Goal: Complete application form: Complete application form

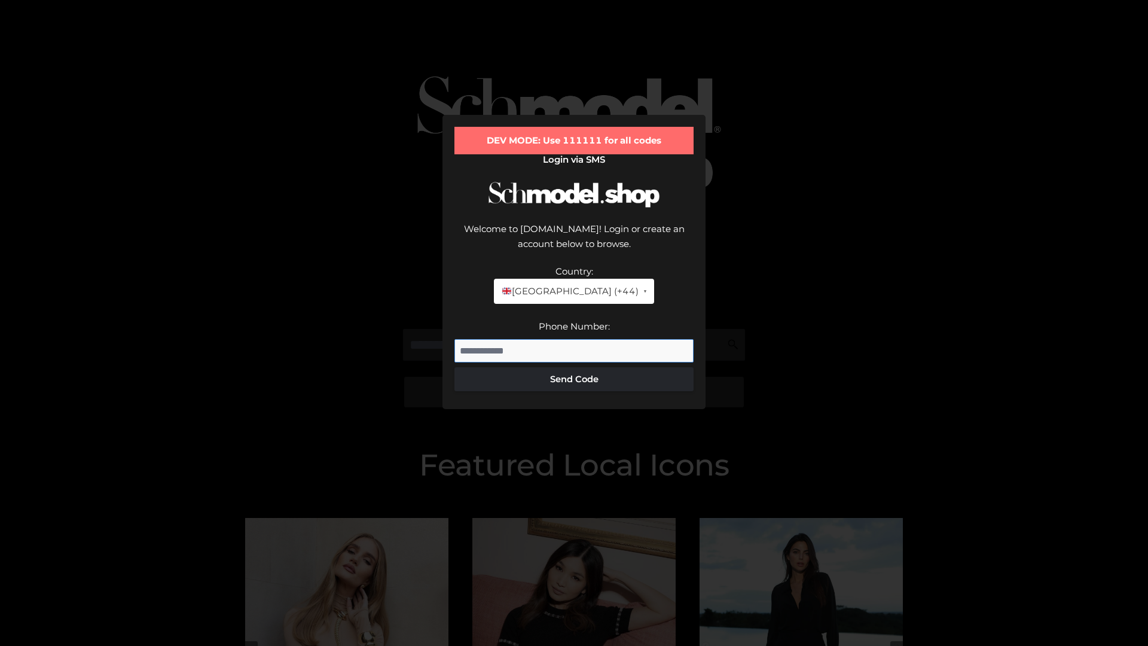
click at [574, 339] on input "Phone Number:" at bounding box center [574, 351] width 239 height 24
type input "**********"
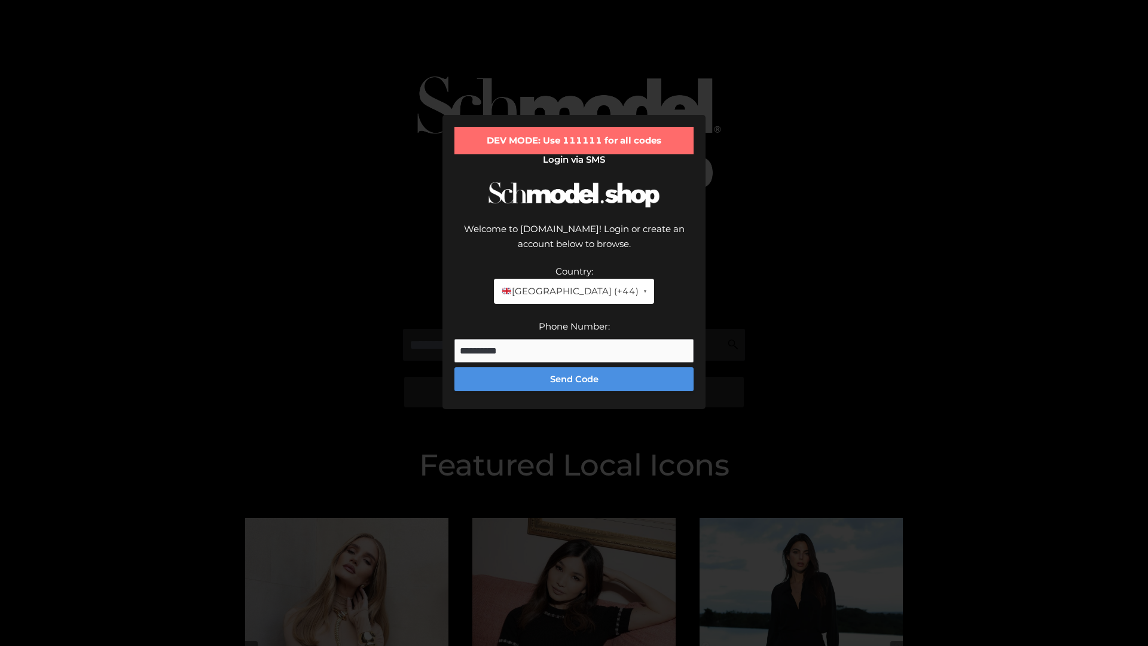
click at [574, 367] on button "Send Code" at bounding box center [574, 379] width 239 height 24
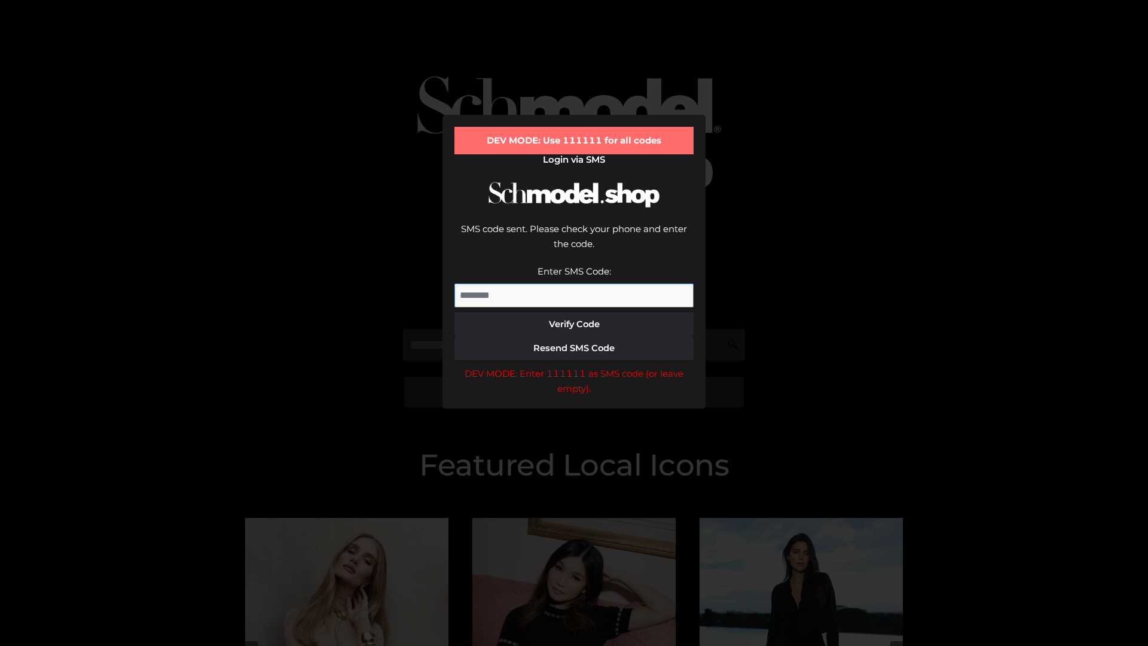
click at [574, 284] on input "Enter SMS Code:" at bounding box center [574, 296] width 239 height 24
type input "******"
click at [574, 312] on button "Verify Code" at bounding box center [574, 324] width 239 height 24
click at [574, 366] on div "DEV MODE: Enter 111111 as SMS code (or leave empty)." at bounding box center [574, 381] width 239 height 31
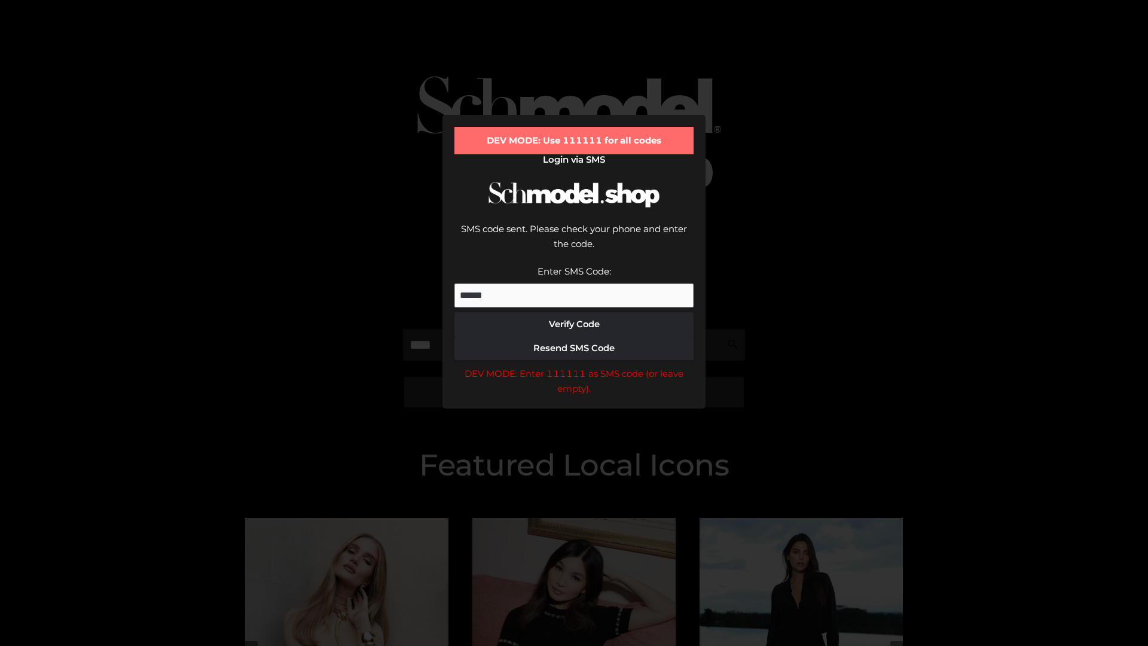
click at [574, 366] on div "DEV MODE: Enter 111111 as SMS code (or leave empty)." at bounding box center [574, 381] width 239 height 31
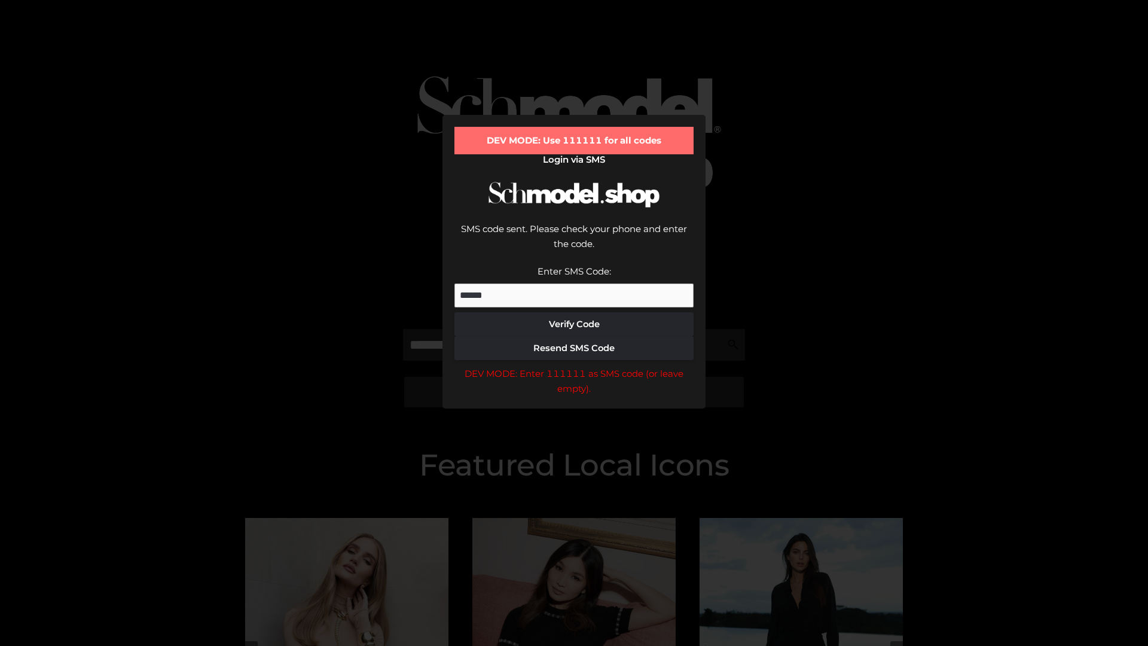
click at [574, 366] on div "DEV MODE: Enter 111111 as SMS code (or leave empty)." at bounding box center [574, 381] width 239 height 31
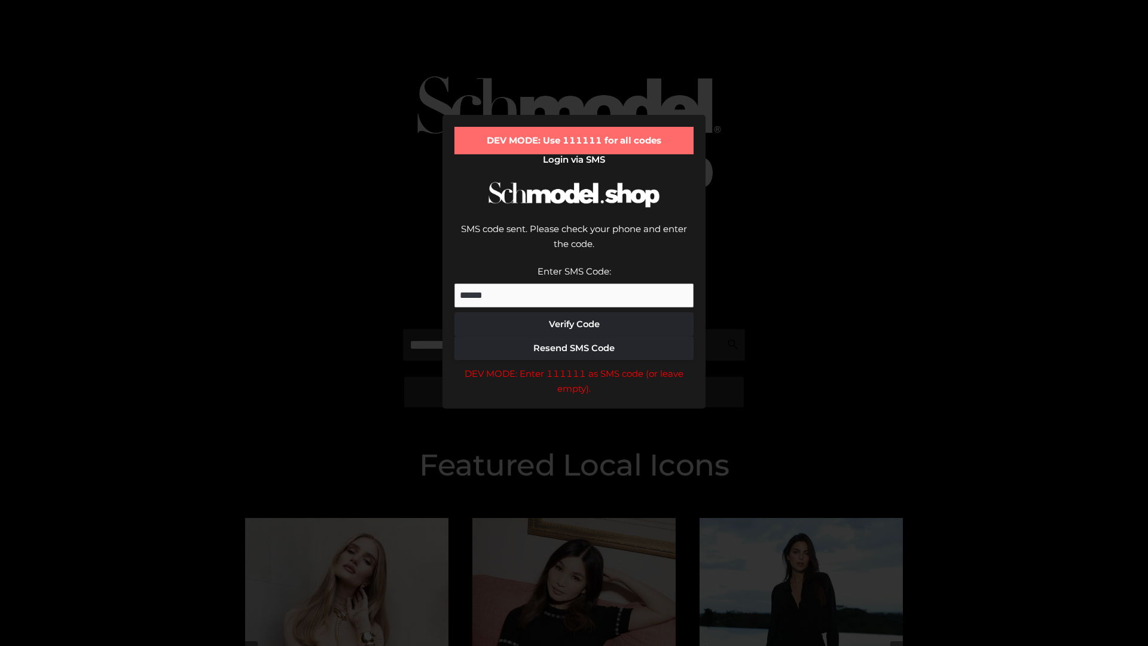
click at [574, 366] on div "DEV MODE: Enter 111111 as SMS code (or leave empty)." at bounding box center [574, 381] width 239 height 31
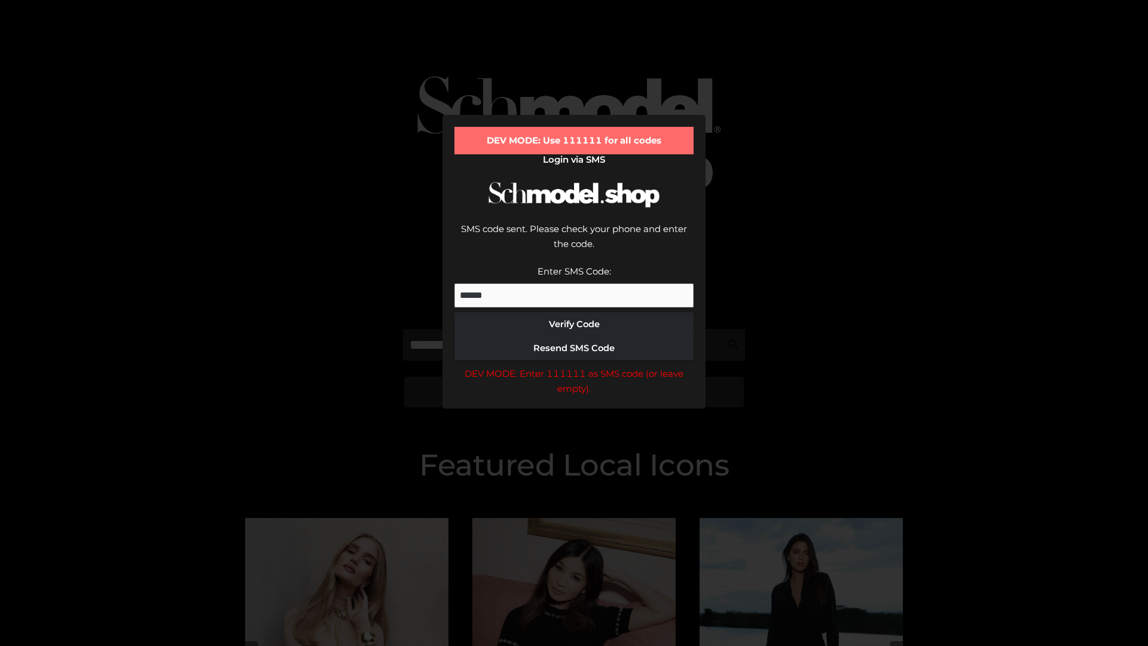
click at [574, 366] on div "DEV MODE: Enter 111111 as SMS code (or leave empty)." at bounding box center [574, 381] width 239 height 31
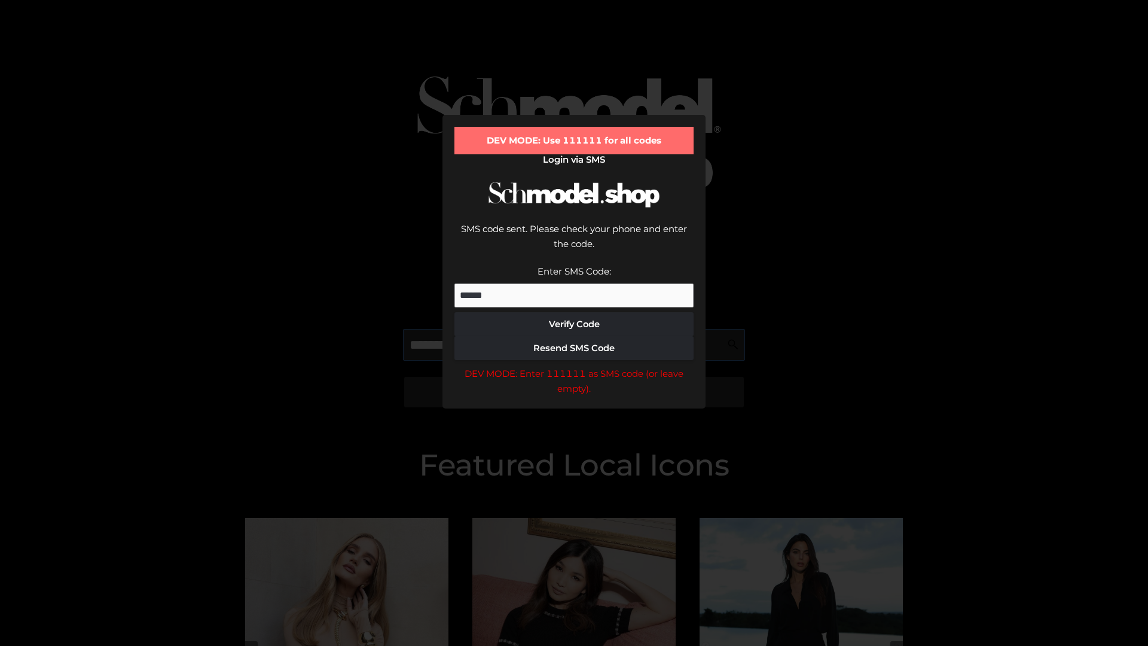
scroll to position [0, 1]
click at [574, 366] on div "DEV MODE: Enter 111111 as SMS code (or leave empty)." at bounding box center [574, 381] width 239 height 31
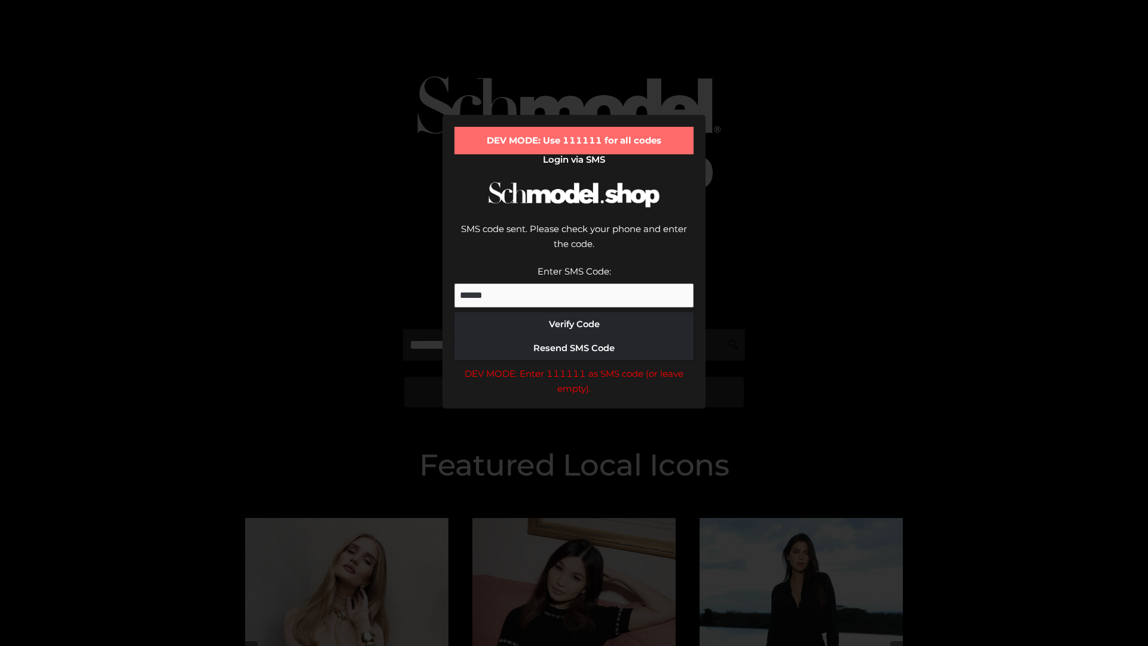
click at [574, 366] on div "DEV MODE: Enter 111111 as SMS code (or leave empty)." at bounding box center [574, 381] width 239 height 31
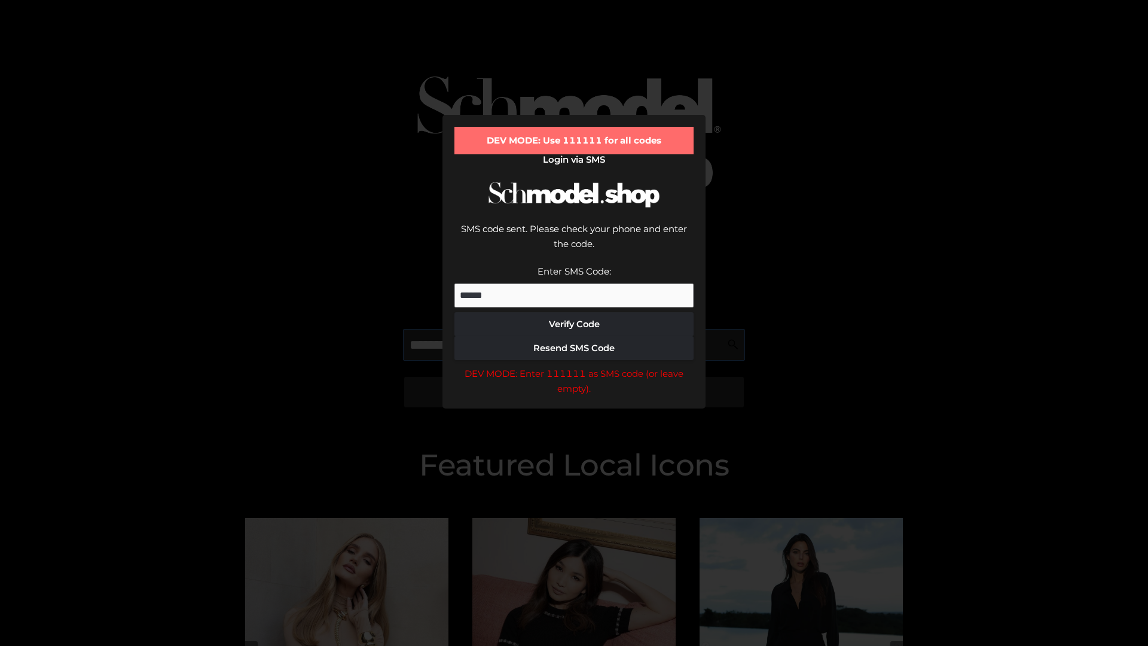
scroll to position [0, 73]
click at [574, 366] on div "DEV MODE: Enter 111111 as SMS code (or leave empty)." at bounding box center [574, 381] width 239 height 31
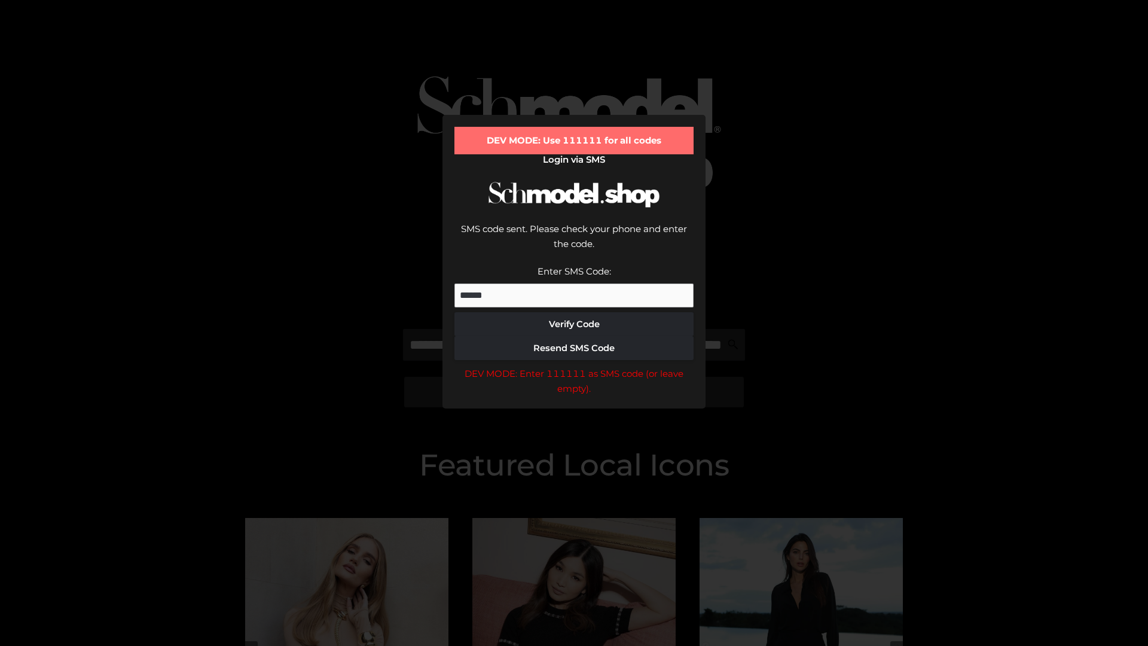
click at [574, 366] on div "DEV MODE: Enter 111111 as SMS code (or leave empty)." at bounding box center [574, 381] width 239 height 31
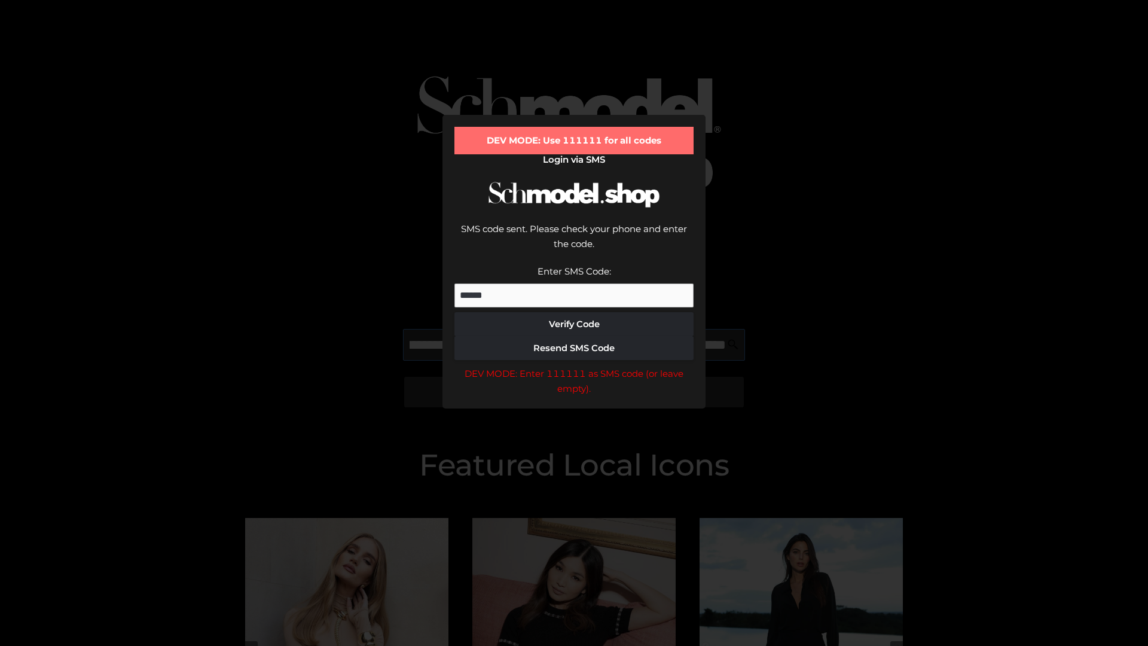
scroll to position [0, 148]
click at [574, 366] on div "DEV MODE: Enter 111111 as SMS code (or leave empty)." at bounding box center [574, 381] width 239 height 31
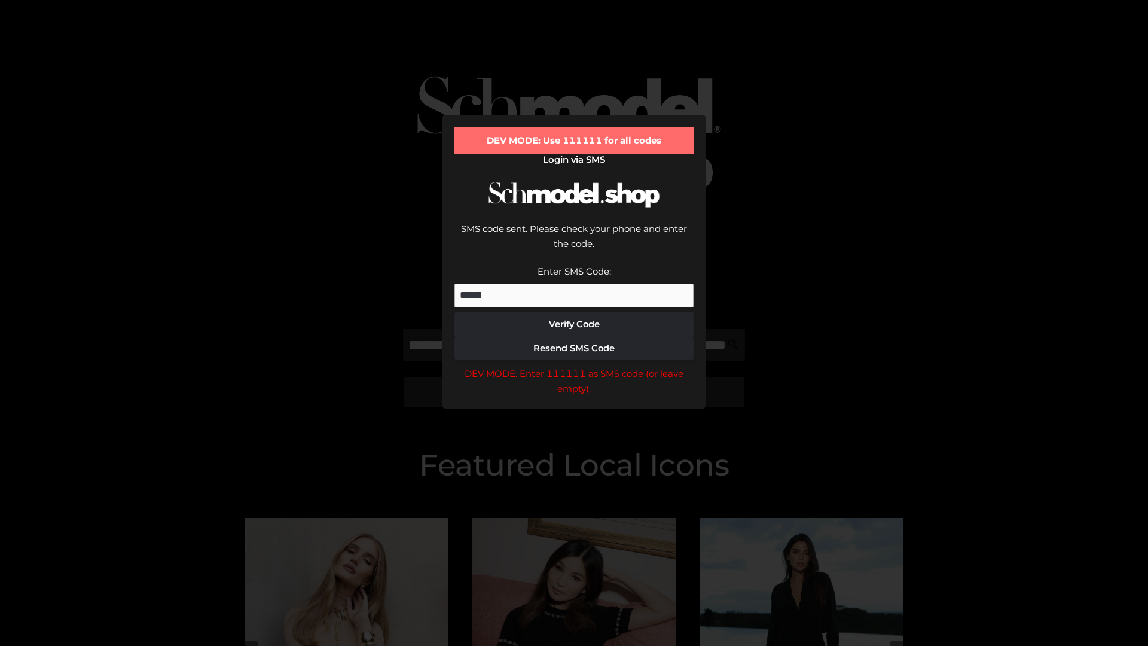
click at [574, 366] on div "DEV MODE: Enter 111111 as SMS code (or leave empty)." at bounding box center [574, 381] width 239 height 31
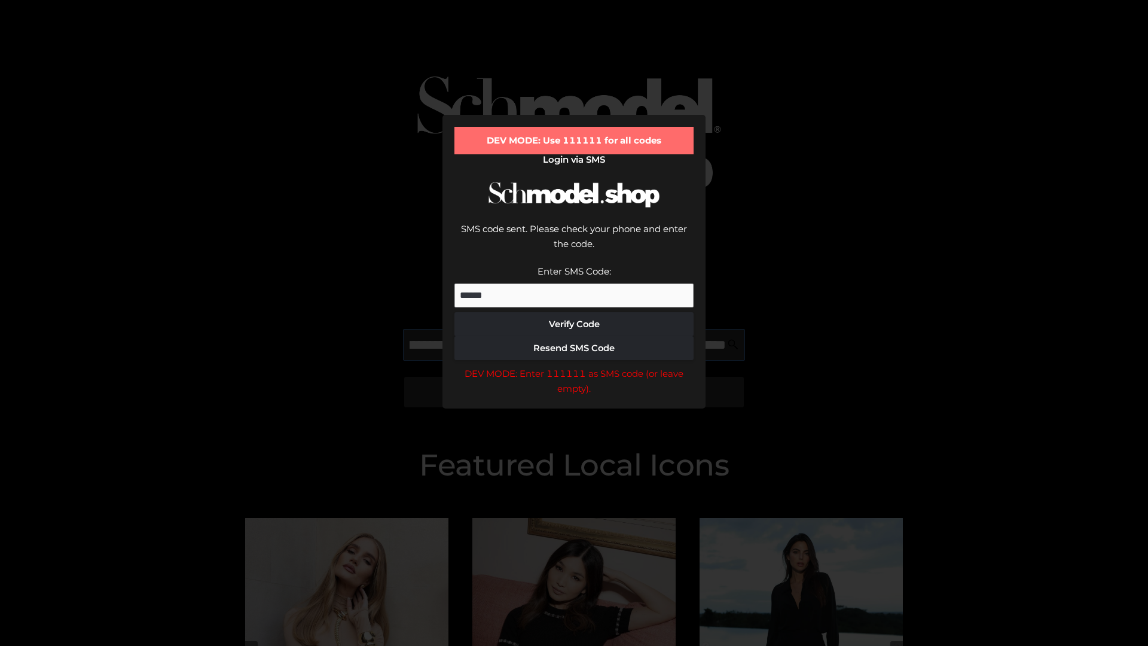
scroll to position [0, 217]
click at [574, 366] on div "DEV MODE: Enter 111111 as SMS code (or leave empty)." at bounding box center [574, 381] width 239 height 31
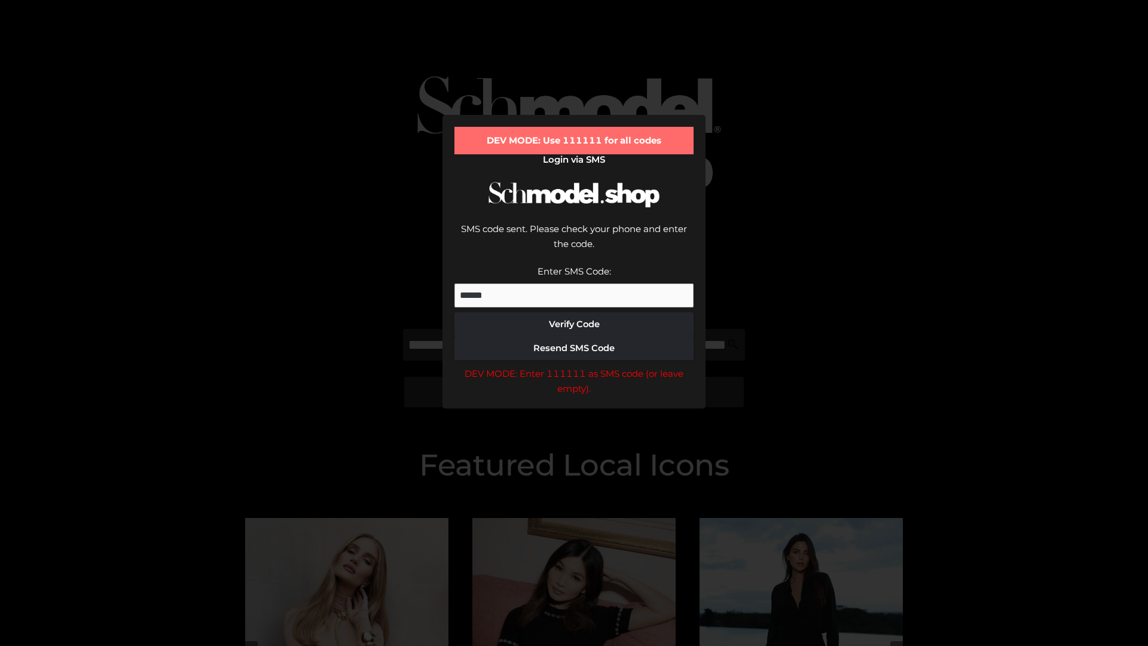
click at [574, 366] on div "DEV MODE: Enter 111111 as SMS code (or leave empty)." at bounding box center [574, 381] width 239 height 31
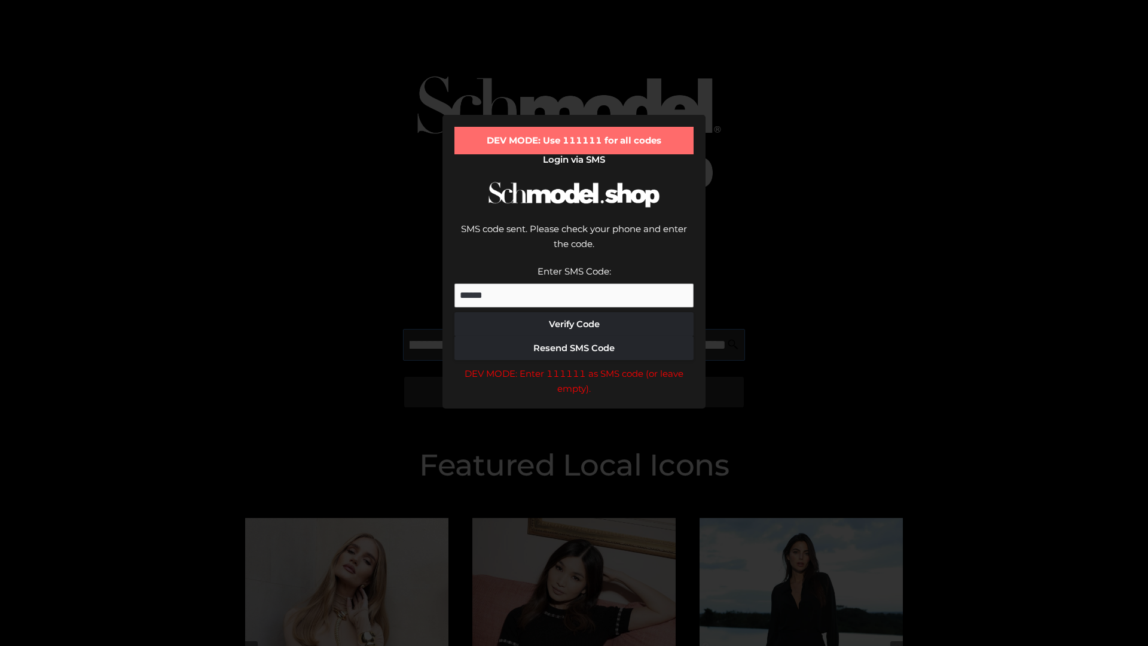
scroll to position [0, 289]
click at [574, 366] on div "DEV MODE: Enter 111111 as SMS code (or leave empty)." at bounding box center [574, 381] width 239 height 31
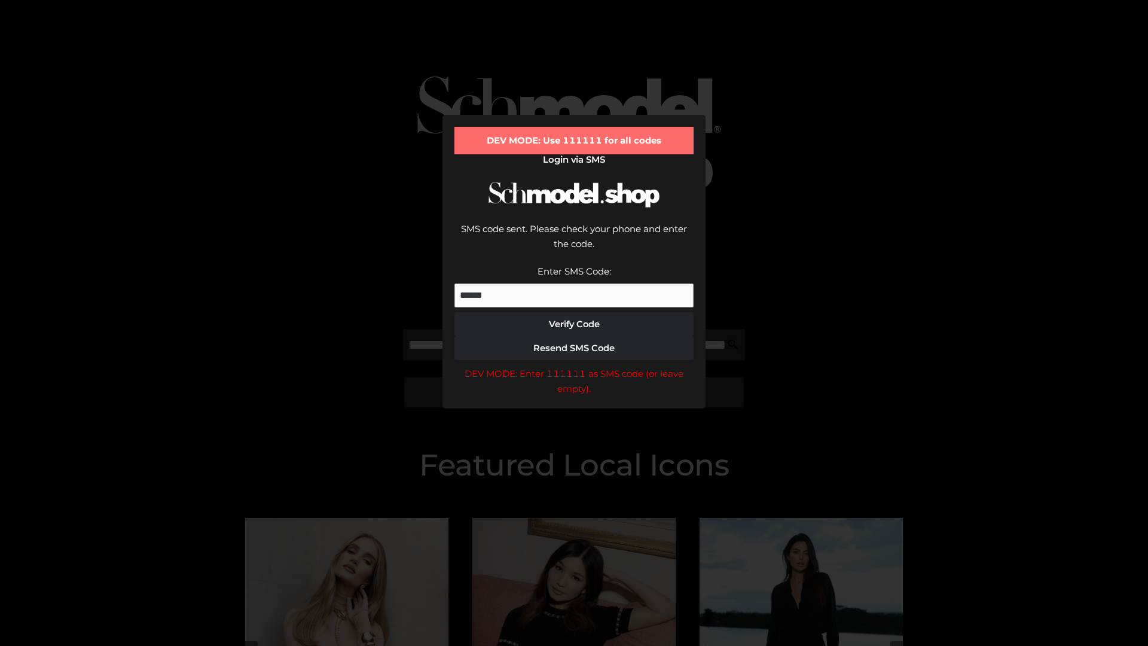
click at [574, 366] on div "DEV MODE: Enter 111111 as SMS code (or leave empty)." at bounding box center [574, 381] width 239 height 31
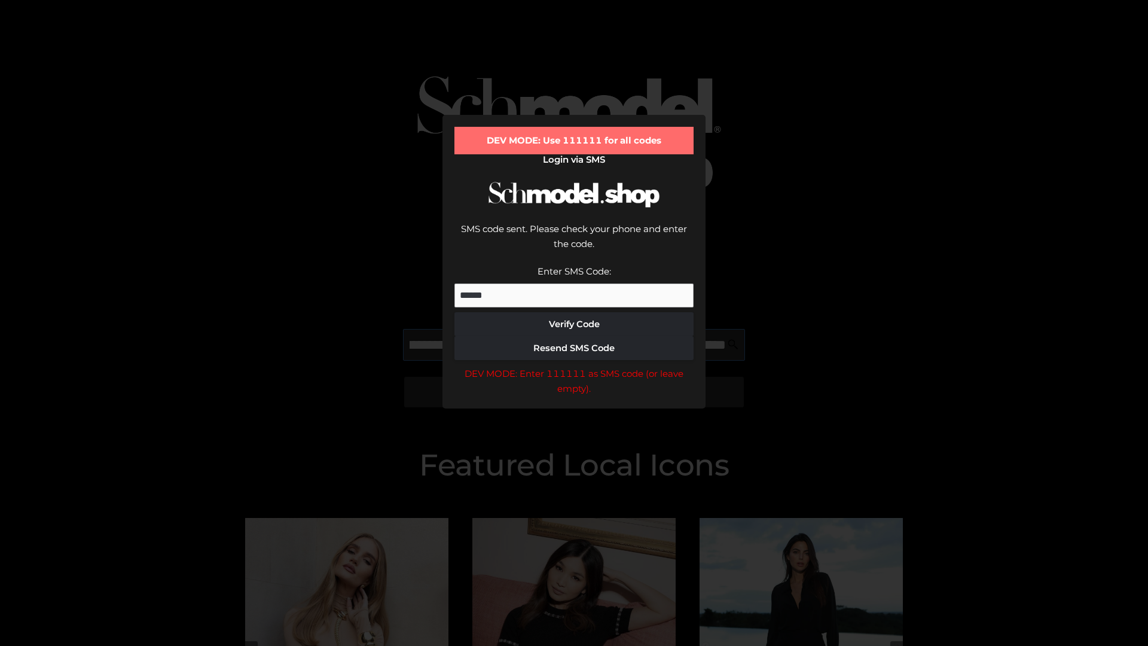
scroll to position [0, 365]
click at [574, 366] on div "DEV MODE: Enter 111111 as SMS code (or leave empty)." at bounding box center [574, 381] width 239 height 31
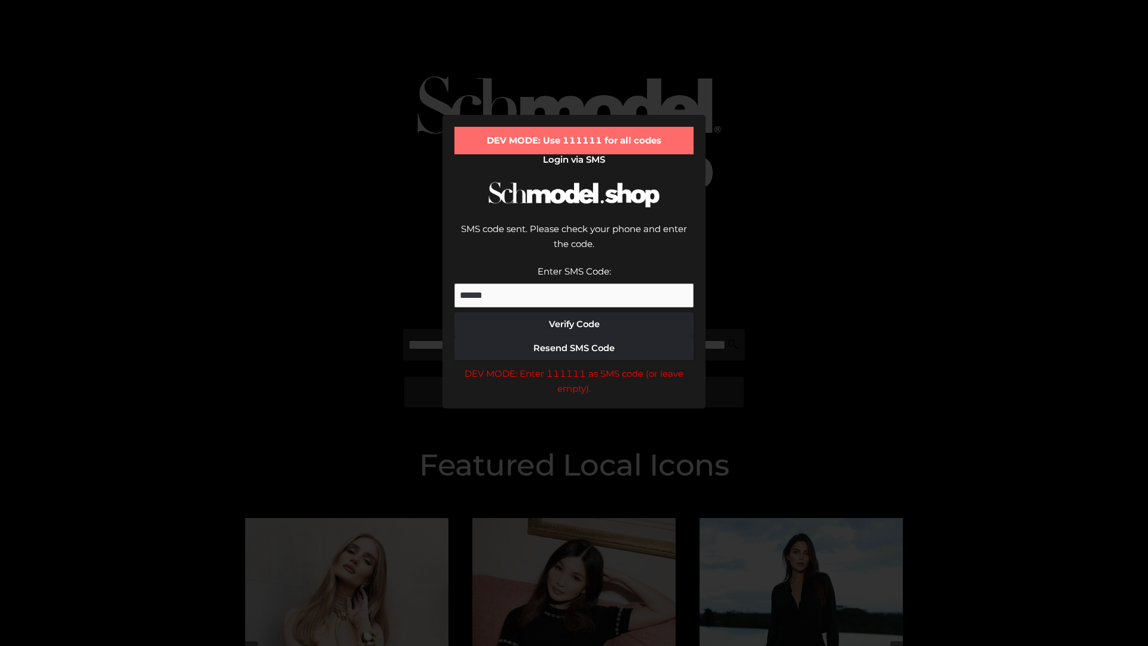
click at [574, 366] on div "DEV MODE: Enter 111111 as SMS code (or leave empty)." at bounding box center [574, 381] width 239 height 31
type input "**********"
click at [574, 366] on div "DEV MODE: Enter 111111 as SMS code (or leave empty)." at bounding box center [574, 381] width 239 height 31
